Goal: Check status: Check status

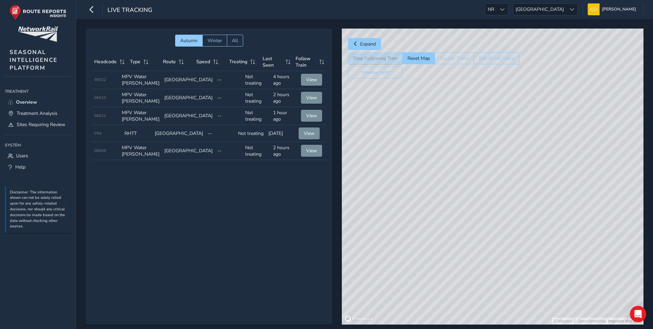
click at [482, 57] on button "See all UK trains" at bounding box center [496, 58] width 46 height 12
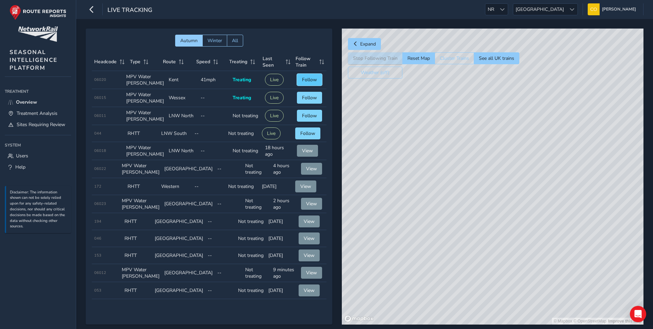
click at [313, 79] on span "Follow" at bounding box center [309, 79] width 15 height 6
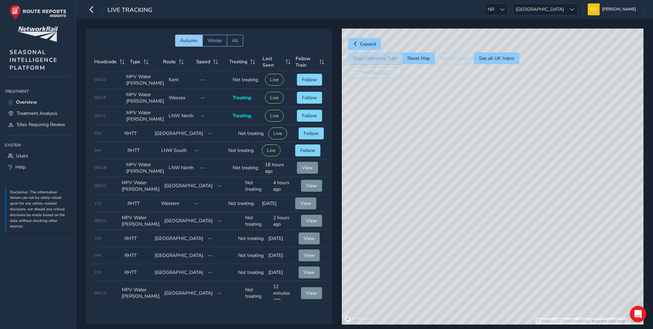
drag, startPoint x: 576, startPoint y: 147, endPoint x: 484, endPoint y: 167, distance: 94.7
click at [483, 167] on div "© Mapbox © OpenStreetMap Improve this map © Maxar" at bounding box center [492, 177] width 301 height 296
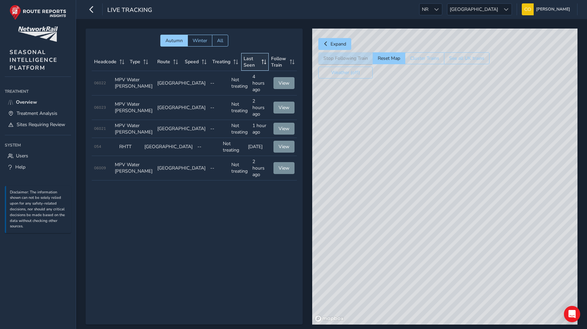
click at [245, 54] on th "Last Seen" at bounding box center [255, 62] width 28 height 18
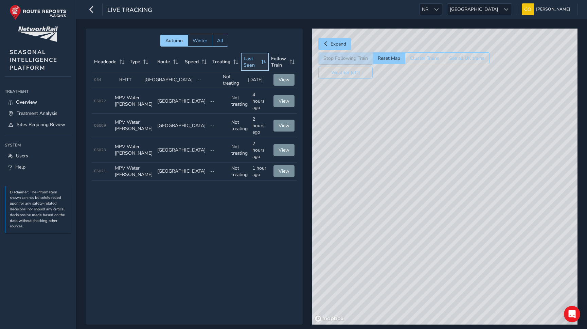
click at [244, 54] on th "Last Seen" at bounding box center [255, 62] width 28 height 18
